Goal: Navigation & Orientation: Find specific page/section

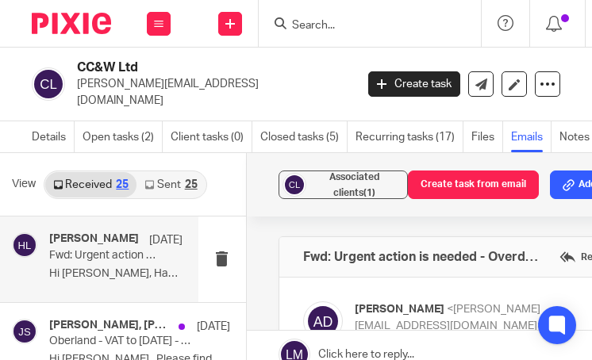
scroll to position [778, 0]
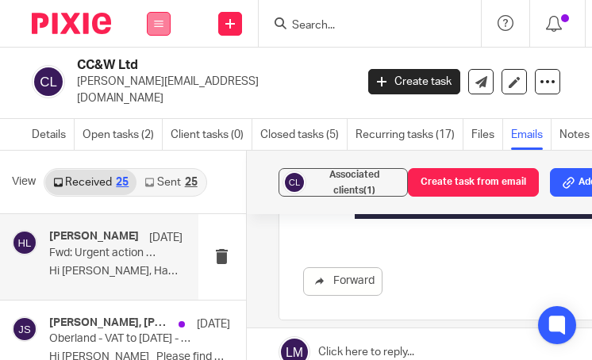
click at [151, 22] on button at bounding box center [159, 24] width 24 height 24
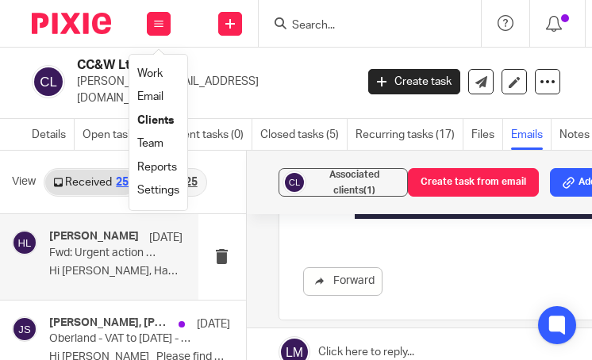
click at [160, 145] on link "Team" at bounding box center [150, 143] width 26 height 11
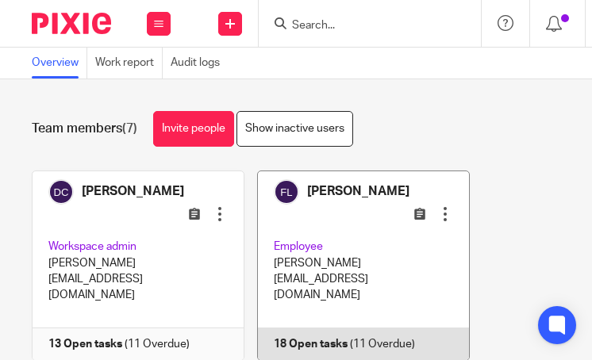
click at [352, 212] on link at bounding box center [356, 266] width 225 height 191
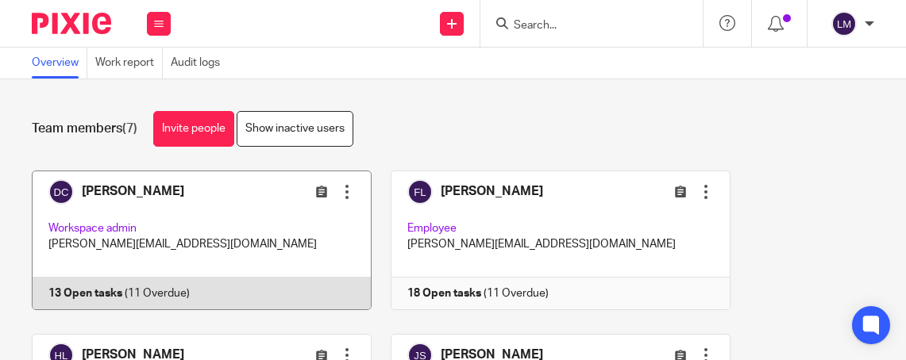
click at [204, 229] on link at bounding box center [192, 241] width 359 height 140
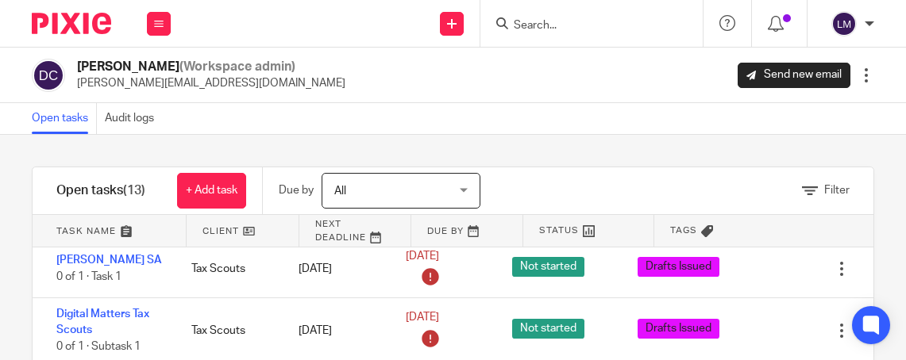
scroll to position [311, 0]
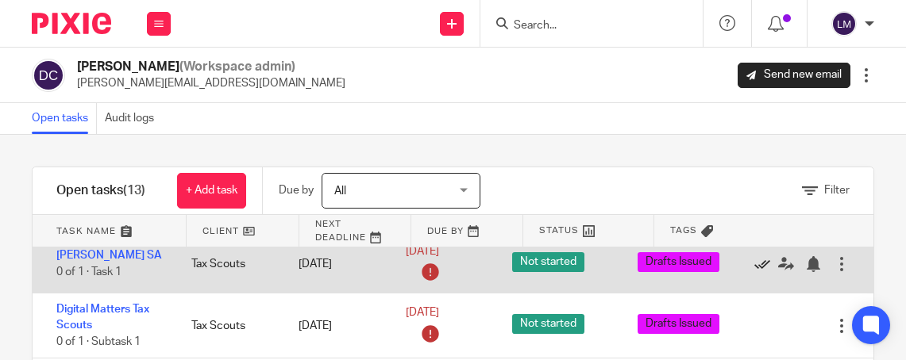
click at [760, 268] on icon at bounding box center [762, 264] width 16 height 16
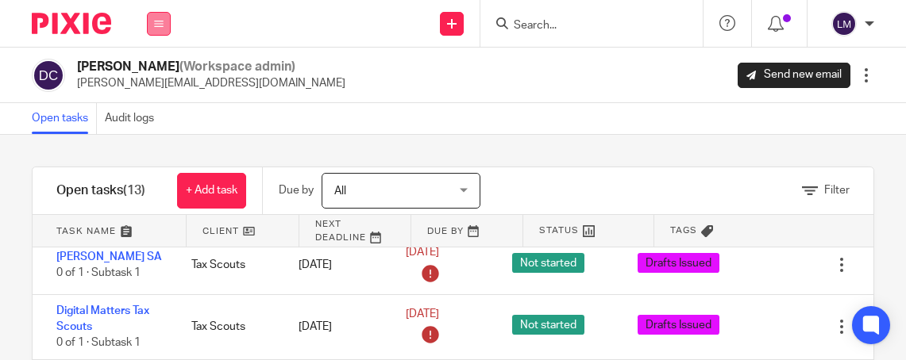
click at [154, 21] on icon at bounding box center [159, 24] width 10 height 10
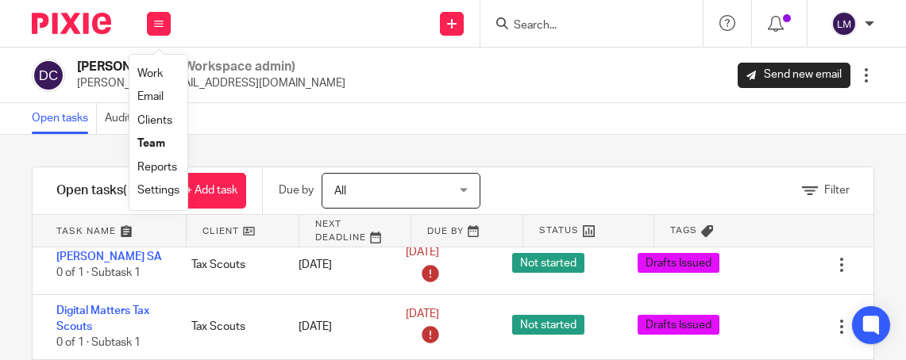
click at [161, 144] on link "Team" at bounding box center [151, 143] width 28 height 11
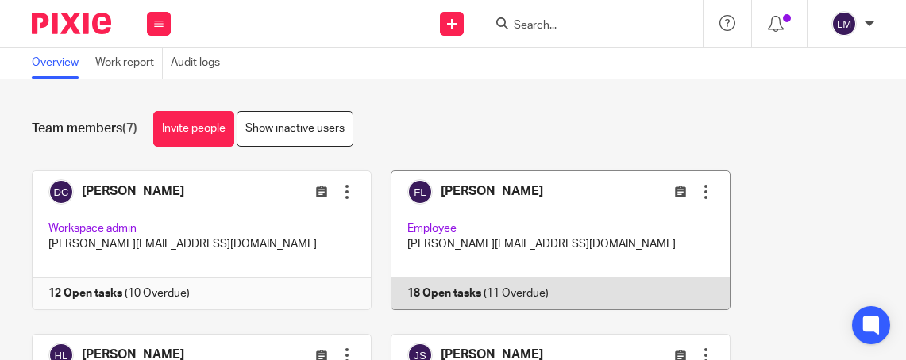
click at [546, 202] on link at bounding box center [551, 241] width 359 height 140
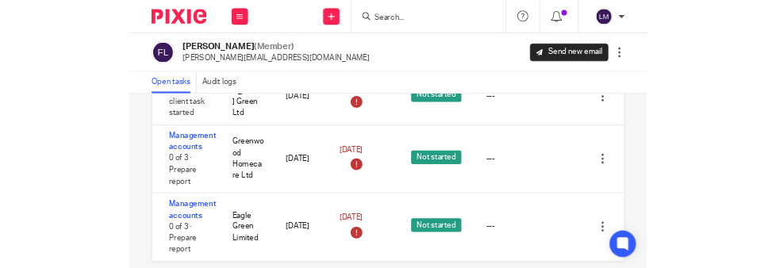
scroll to position [437, 0]
